Goal: Transaction & Acquisition: Subscribe to service/newsletter

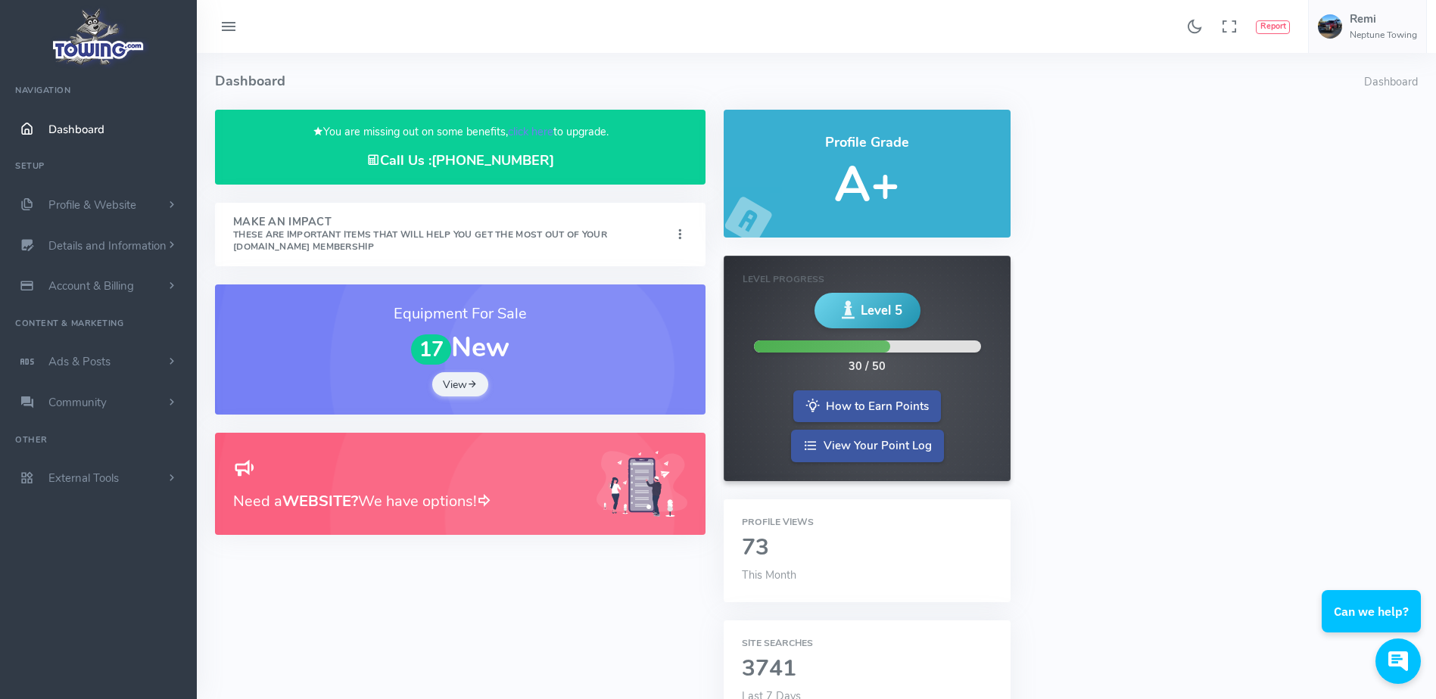
click at [548, 62] on h4 "Dashboard" at bounding box center [789, 81] width 1149 height 57
click at [533, 132] on link "click here" at bounding box center [530, 131] width 45 height 15
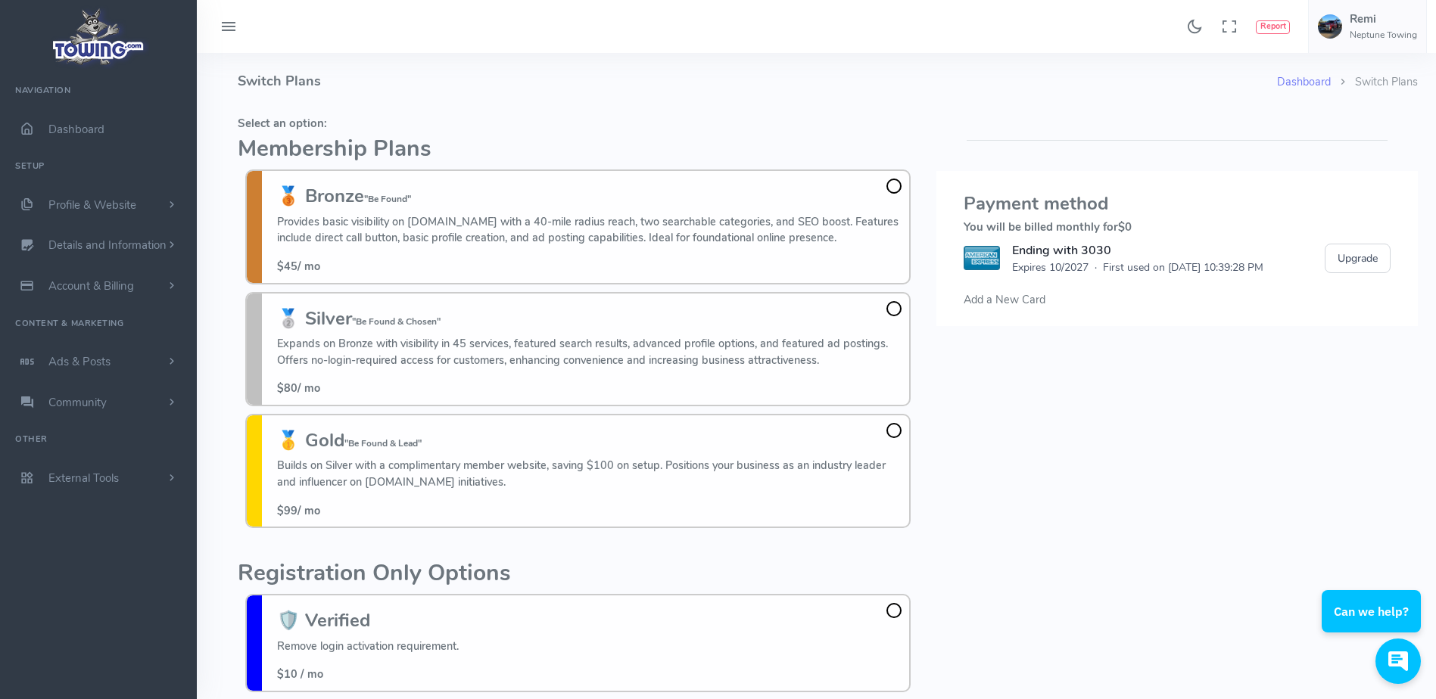
click at [559, 94] on h4 "Switch Plans" at bounding box center [757, 81] width 1039 height 57
click at [406, 61] on h4 "Switch Plans" at bounding box center [757, 81] width 1039 height 57
click at [344, 85] on h4 "Switch Plans" at bounding box center [757, 81] width 1039 height 57
click at [897, 196] on h3 "🥉 Bronze "Be Found"" at bounding box center [589, 196] width 624 height 20
click at [0, 0] on input "🥉 Bronze "Be Found" Provides basic visibility on Towing.com with a 40-mile radi…" at bounding box center [0, 0] width 0 height 0
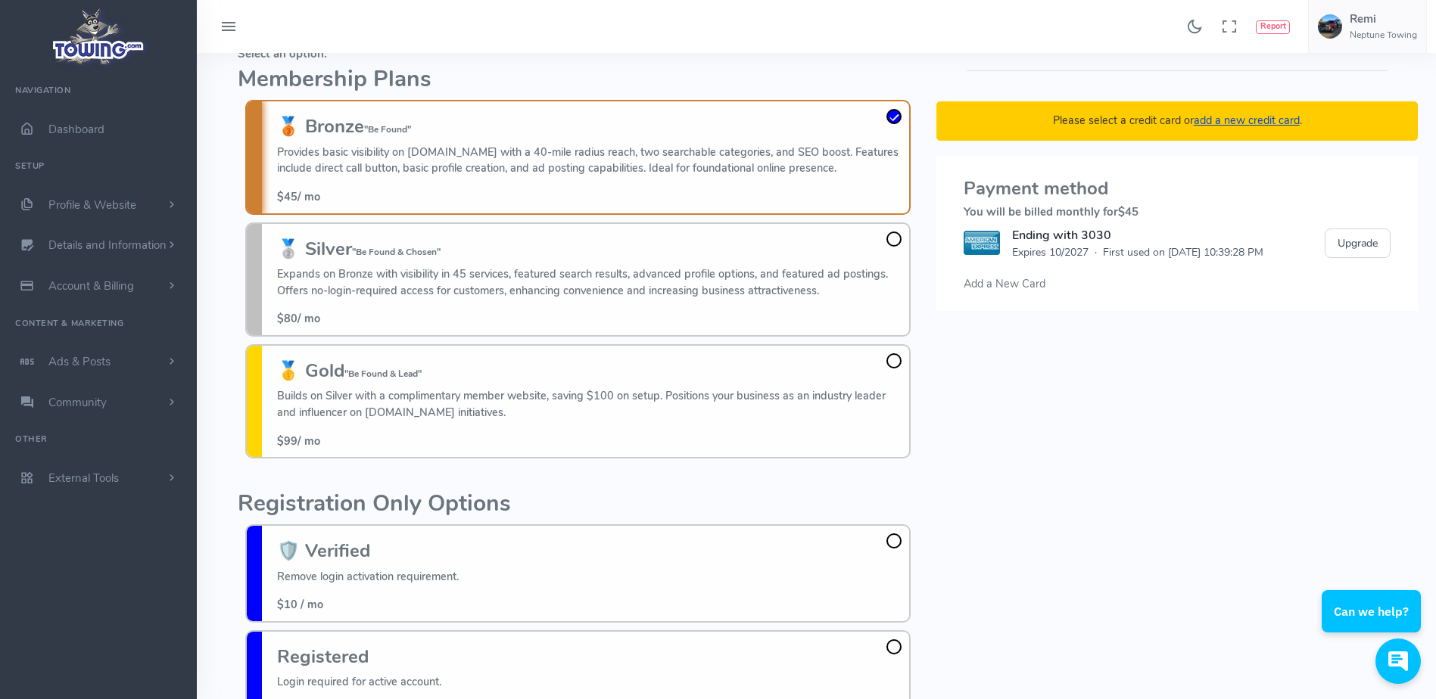
scroll to position [110, 0]
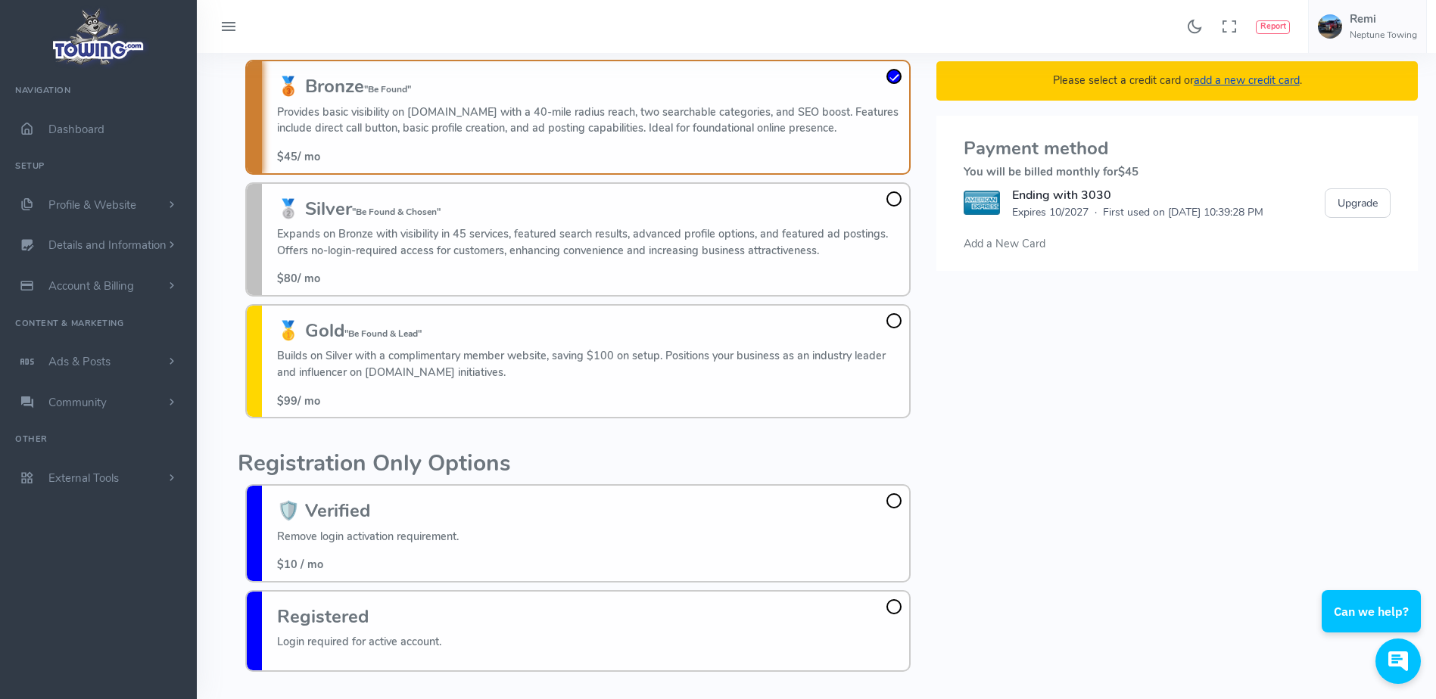
click at [986, 244] on span "Add a New Card" at bounding box center [1005, 243] width 82 height 15
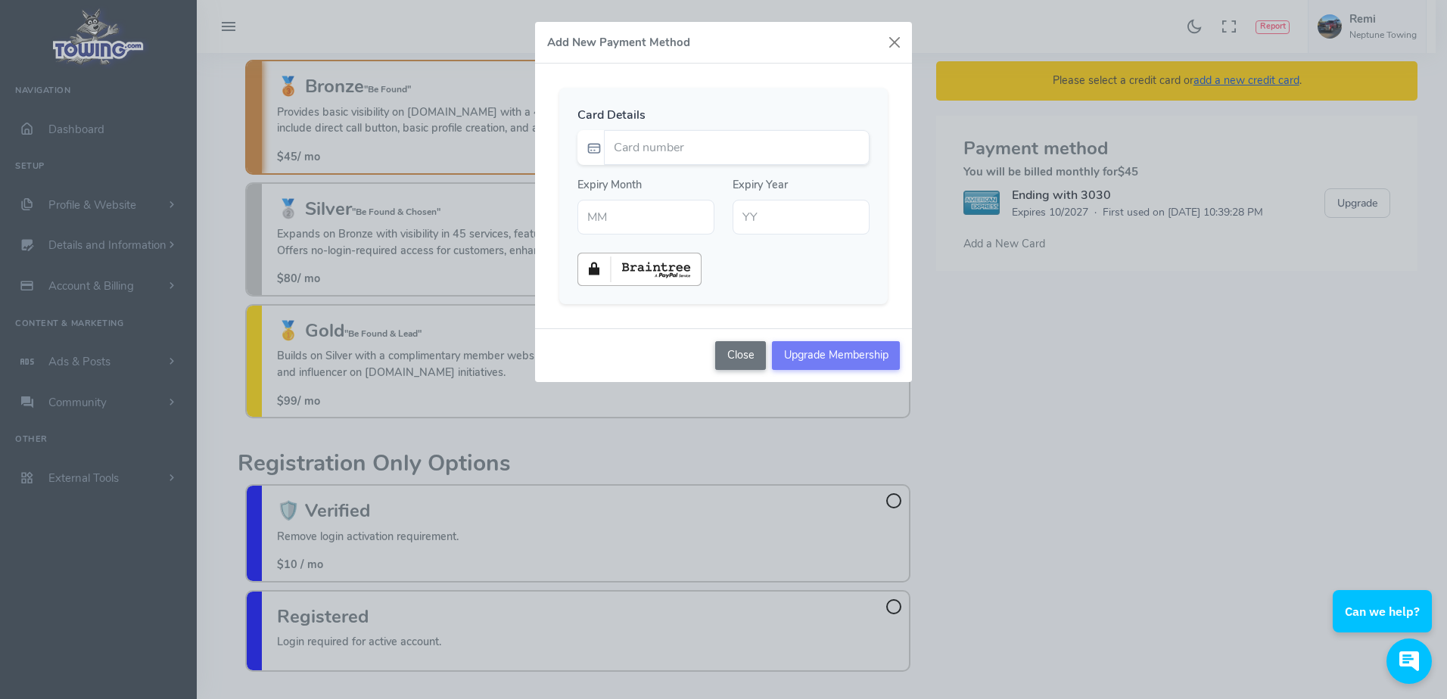
click at [926, 126] on div "Add New Payment Method Card Details Expiry Month Expiry Year" at bounding box center [723, 349] width 1447 height 699
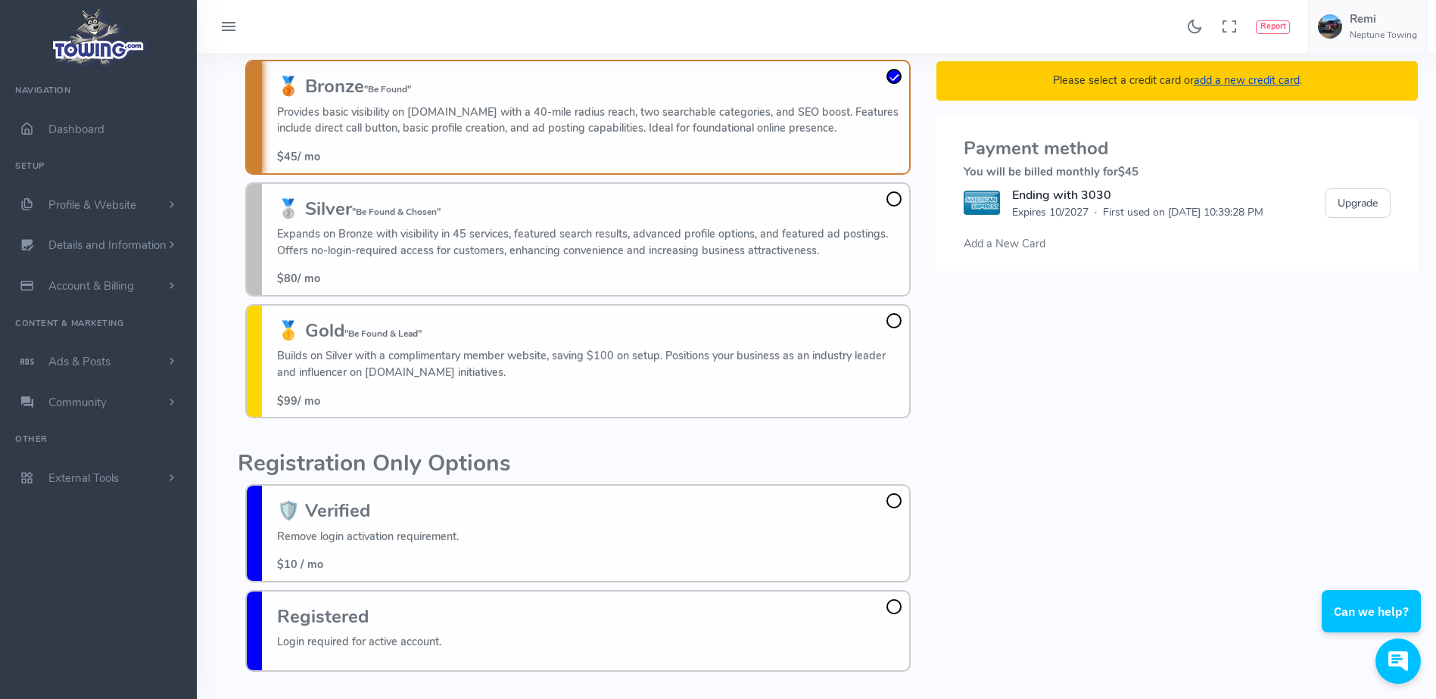
click at [926, 127] on div "Select an option: Membership Plans 🥉 Bronze "Be Found" Provides basic visibilit…" at bounding box center [578, 340] width 699 height 680
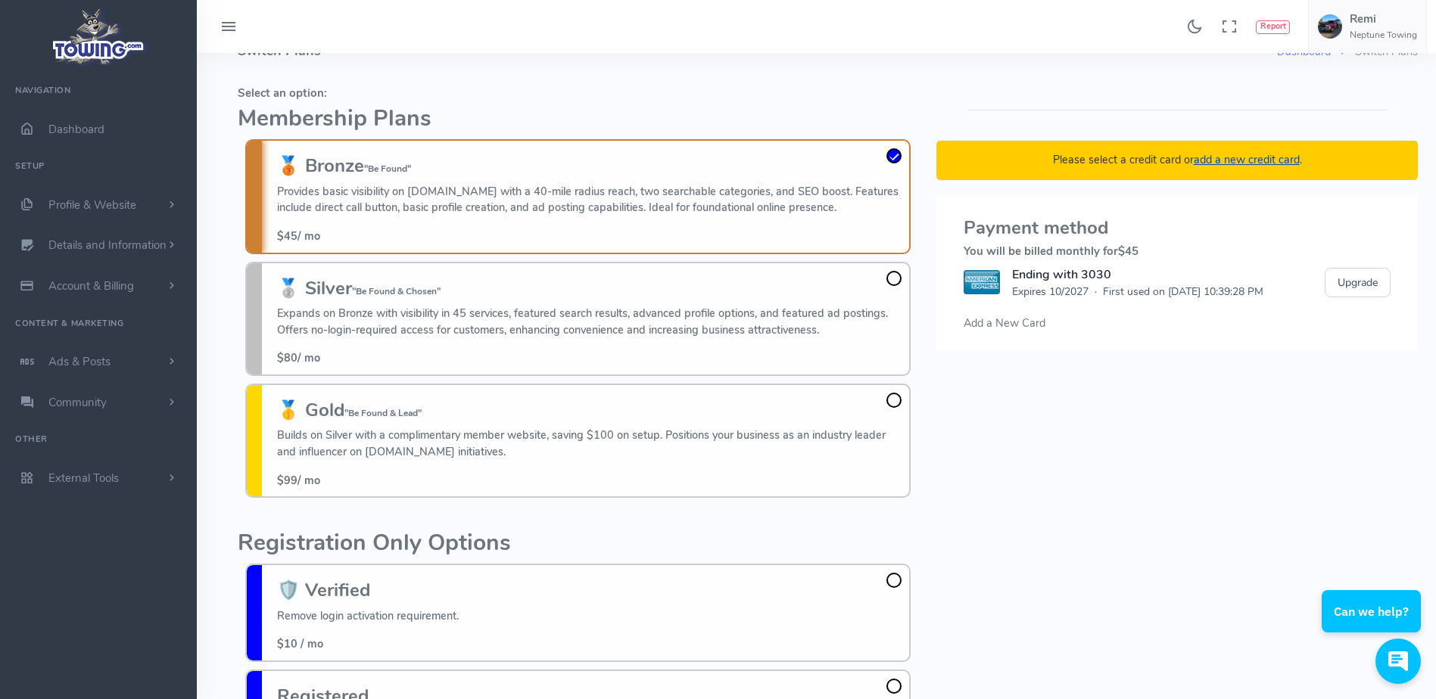
scroll to position [28, 0]
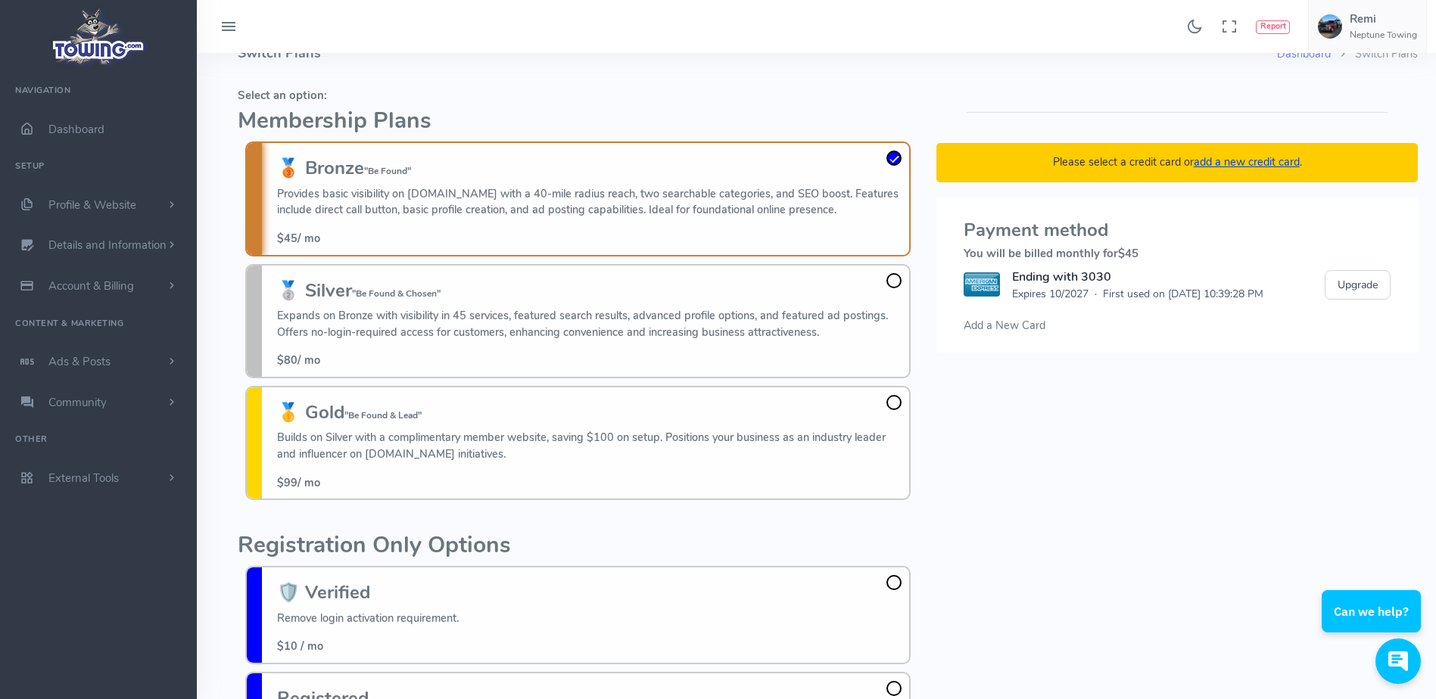
click at [933, 87] on div "Please select a credit card or add a new credit card . Payment method You will …" at bounding box center [1177, 422] width 500 height 680
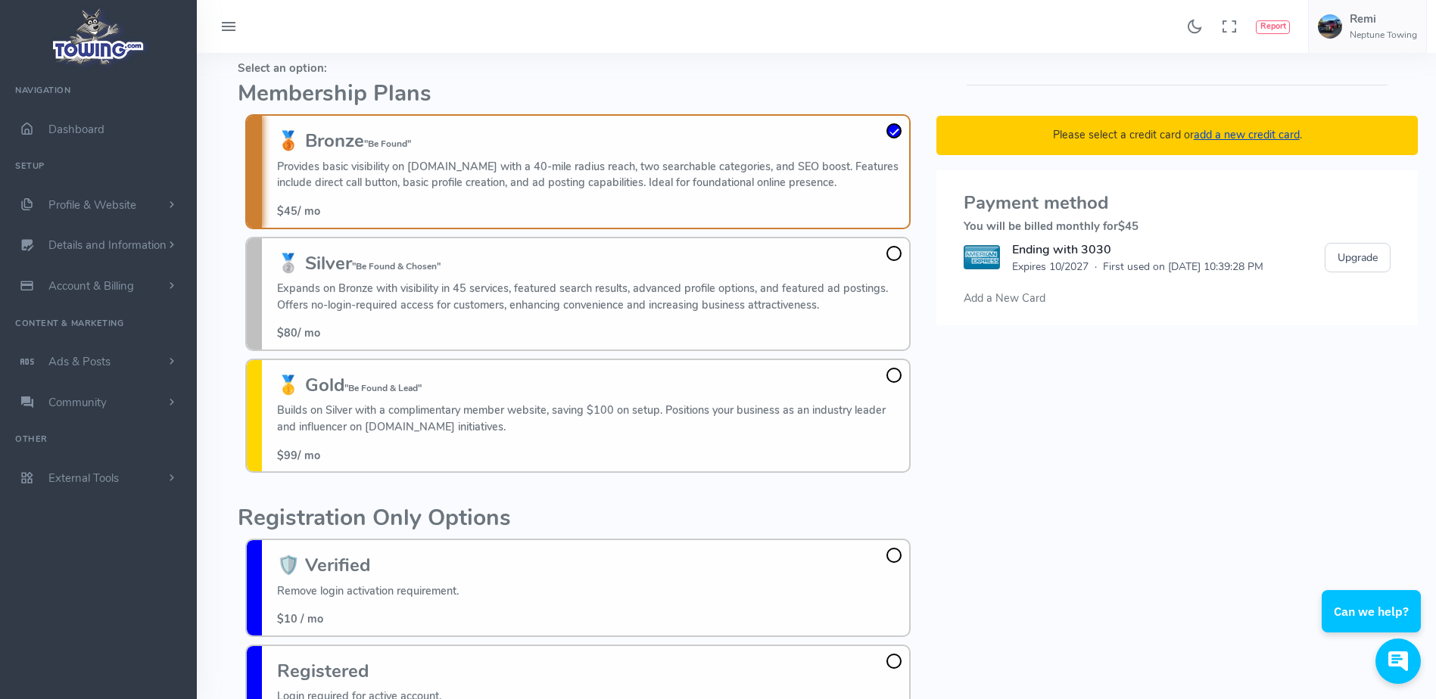
click at [971, 566] on div "Please select a credit card or add a new credit card . Payment method You will …" at bounding box center [1177, 395] width 500 height 680
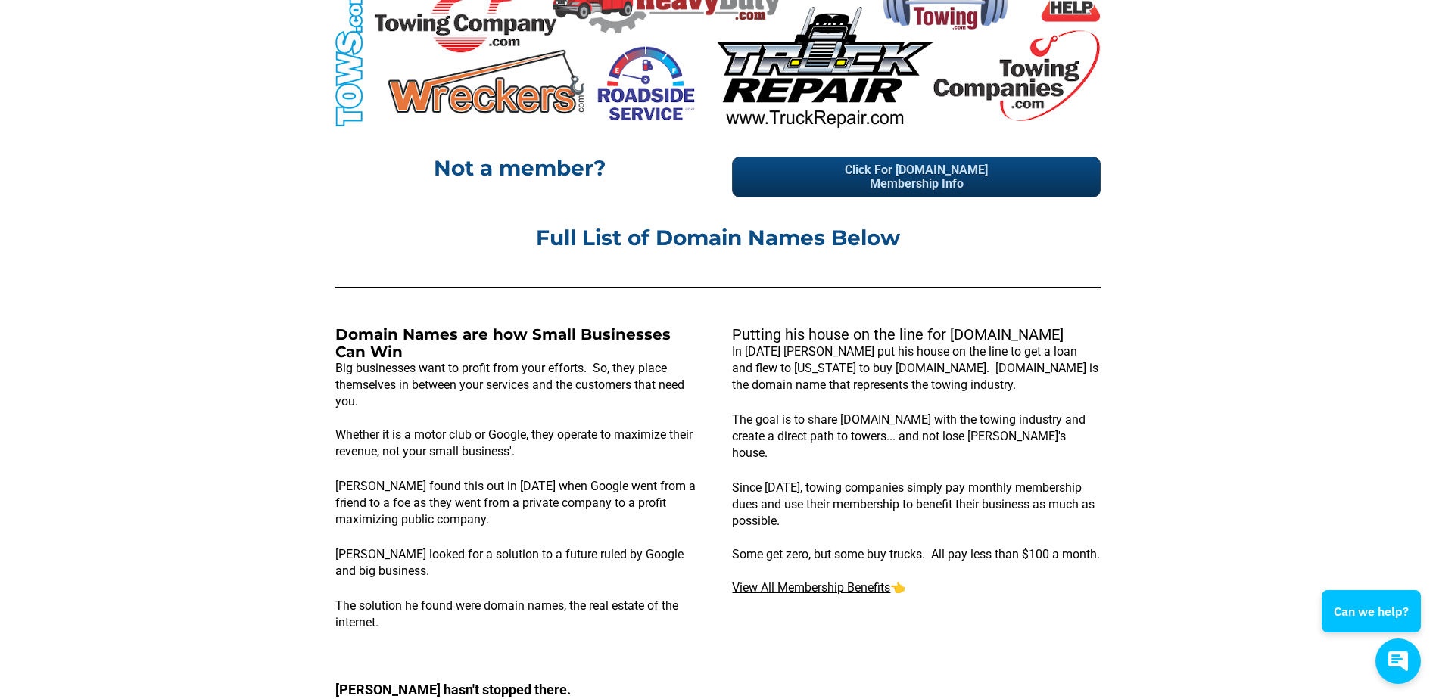
scroll to position [600, 0]
